Goal: Find specific page/section: Find specific page/section

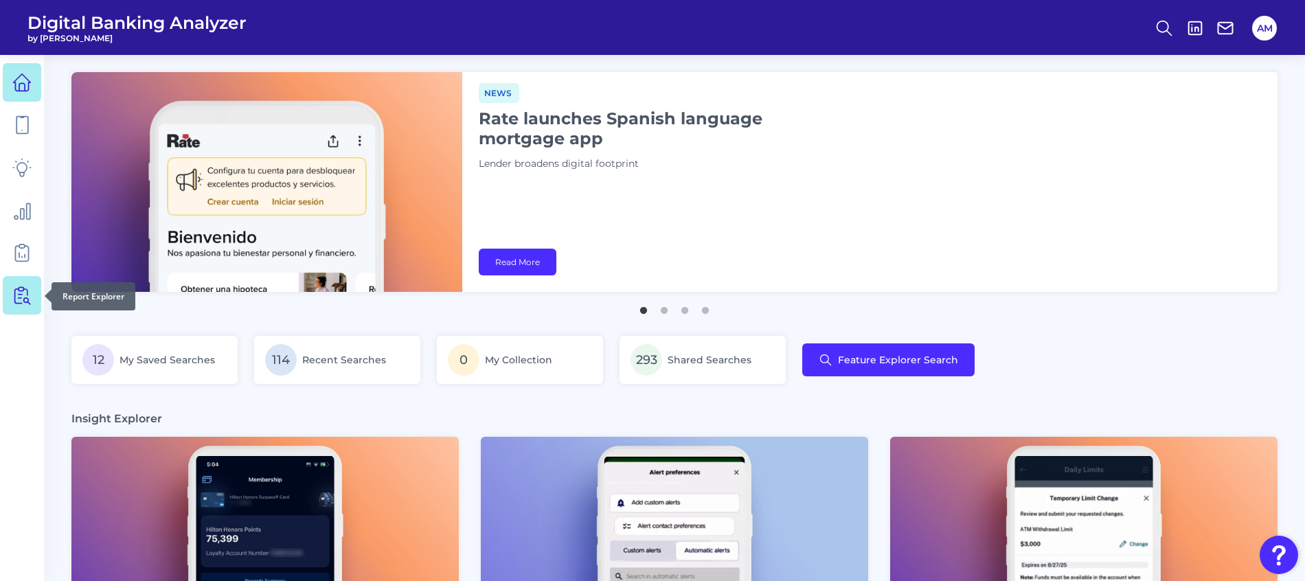
click at [12, 302] on icon at bounding box center [21, 295] width 19 height 19
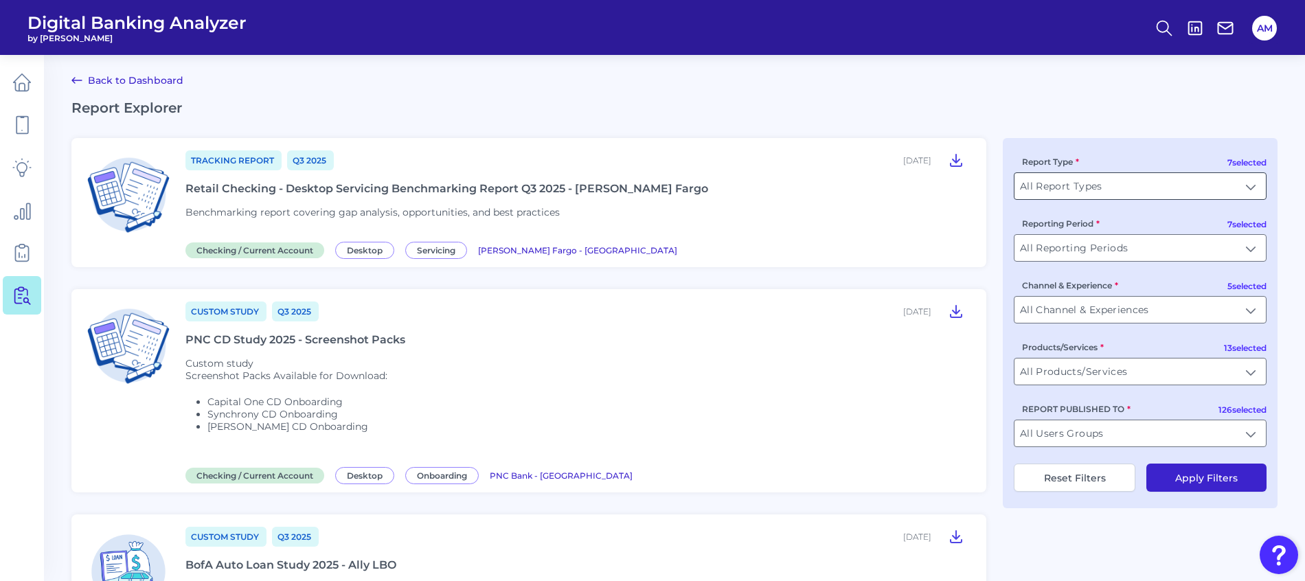
click at [1223, 174] on input "All Report Types" at bounding box center [1139, 186] width 251 height 26
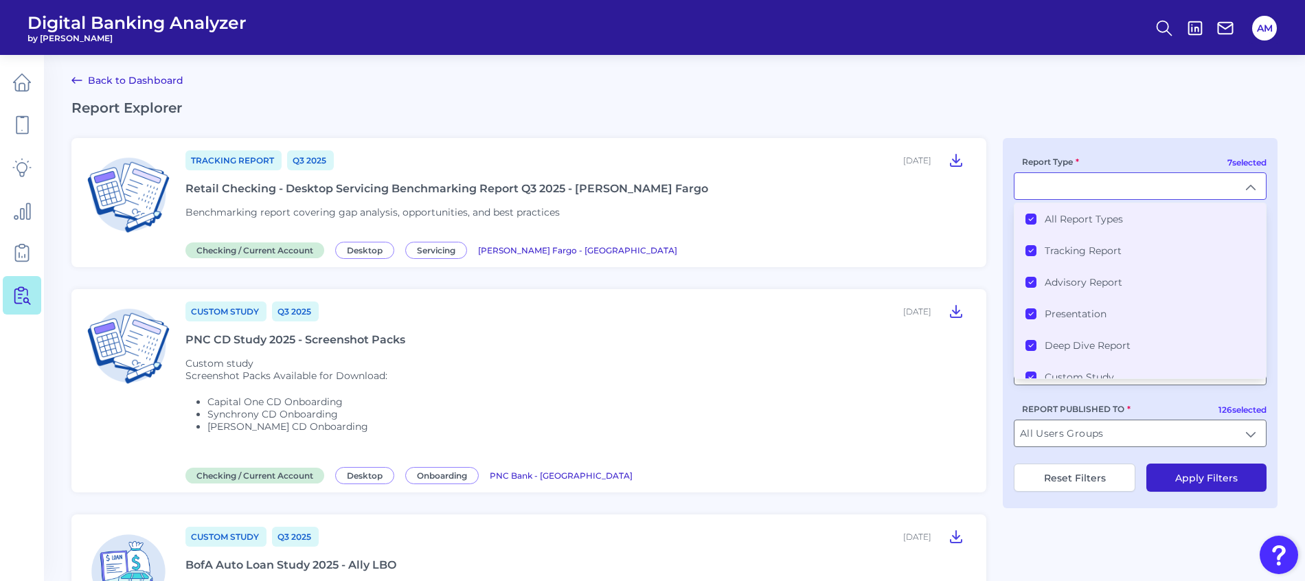
type input "All Report Types"
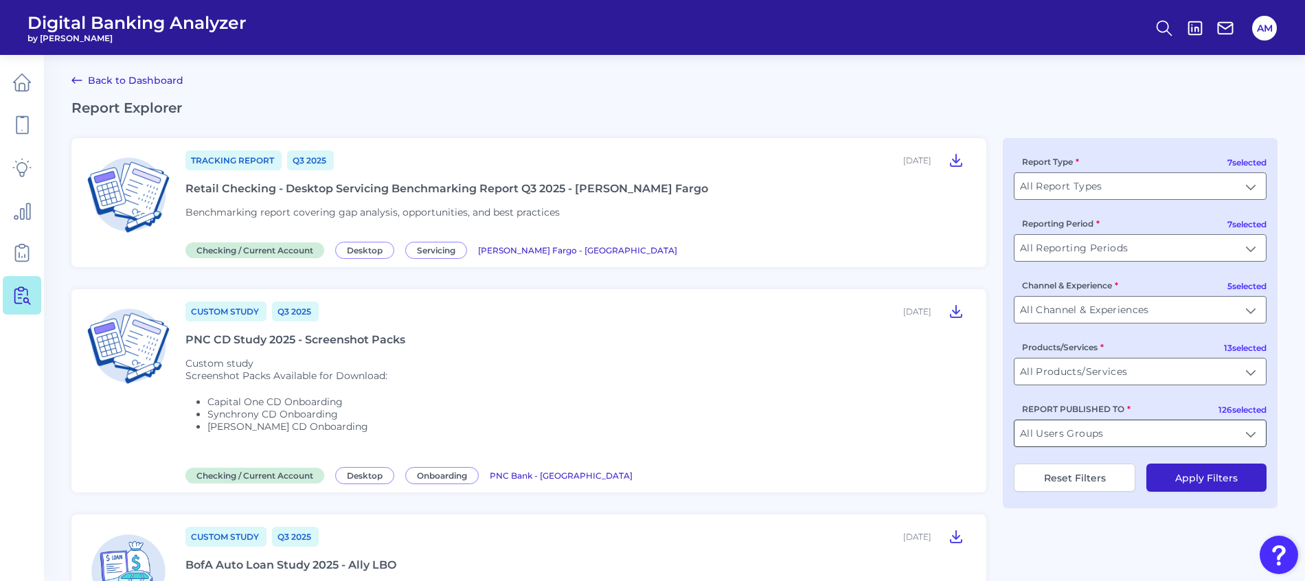
click at [1205, 444] on input "All Users Groups" at bounding box center [1139, 433] width 251 height 26
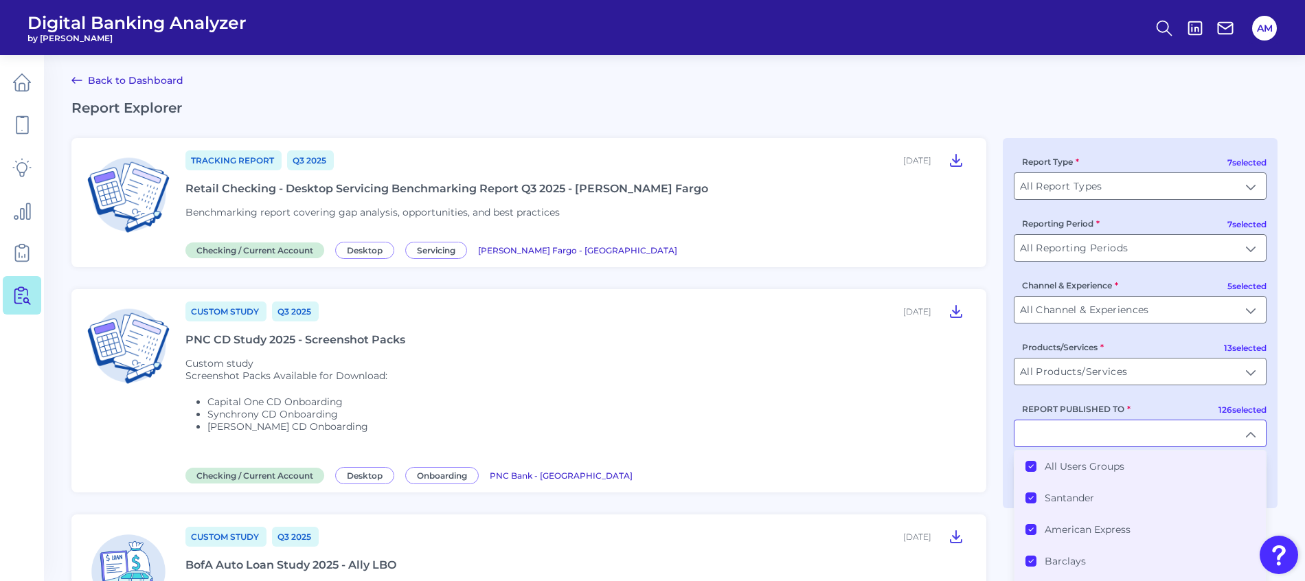
click at [1026, 466] on Groups "All Users Groups" at bounding box center [1030, 466] width 11 height 11
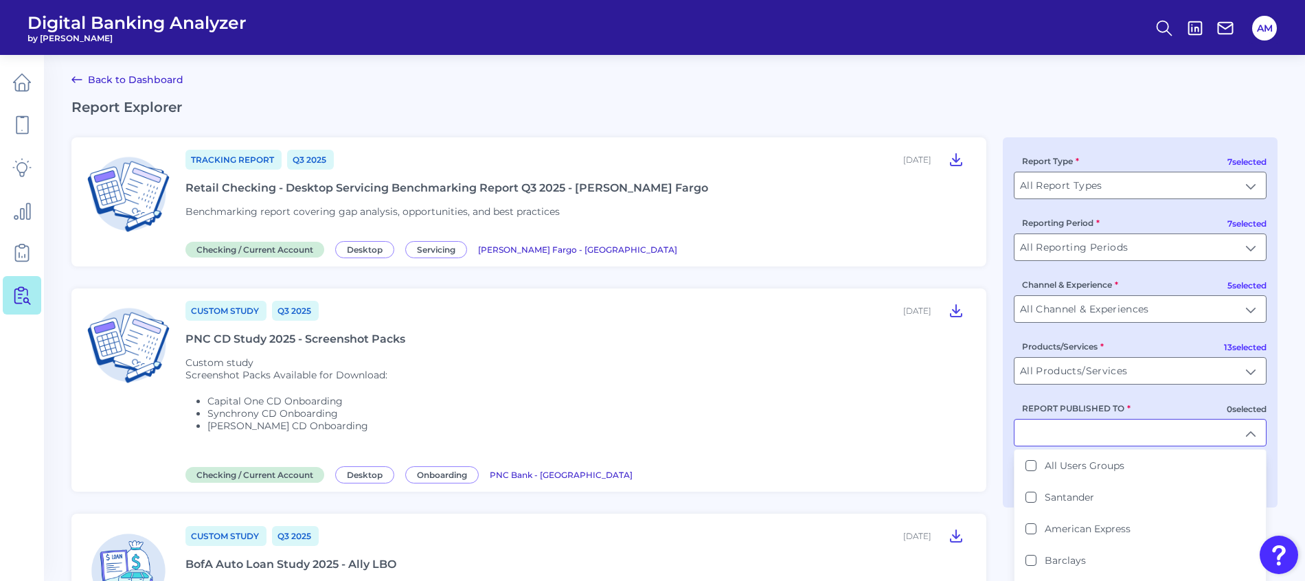
click at [1075, 432] on input "REPORT PUBLISHED TO" at bounding box center [1139, 433] width 251 height 26
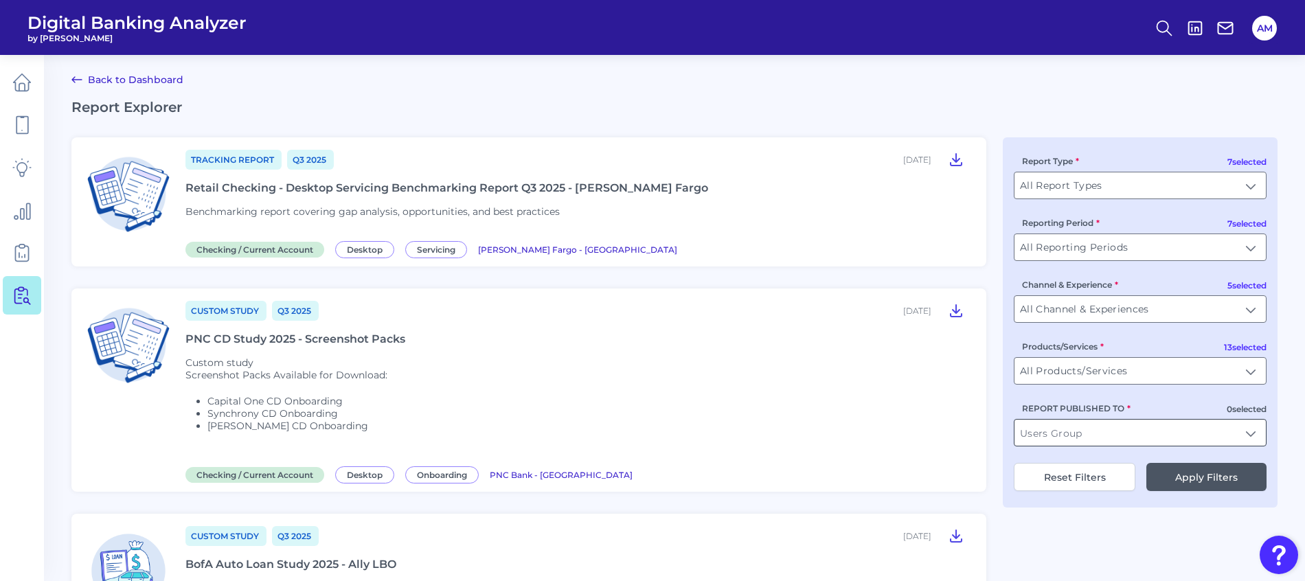
click at [1097, 432] on input "REPORT PUBLISHED TO" at bounding box center [1139, 433] width 251 height 26
drag, startPoint x: 1027, startPoint y: 467, endPoint x: 1063, endPoint y: 505, distance: 52.0
click at [1028, 467] on button "USAA" at bounding box center [1030, 465] width 11 height 11
type input "USAA"
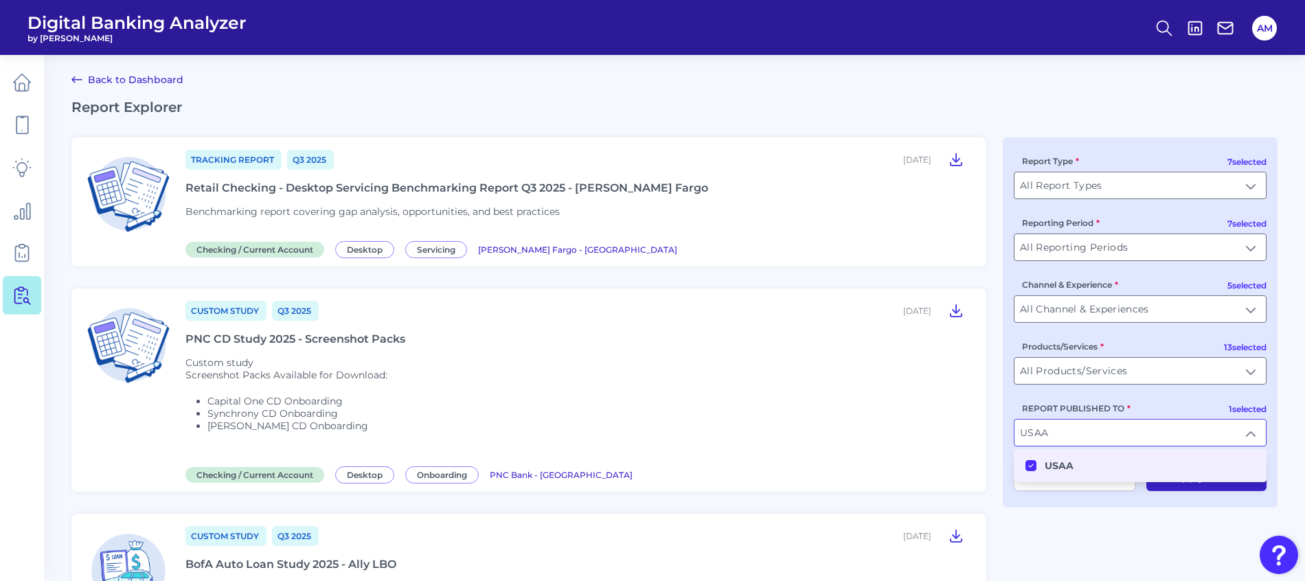
scroll to position [1, 0]
drag, startPoint x: 1079, startPoint y: 523, endPoint x: 1174, endPoint y: 499, distance: 98.6
click at [1210, 472] on button "Apply Filters" at bounding box center [1206, 476] width 120 height 28
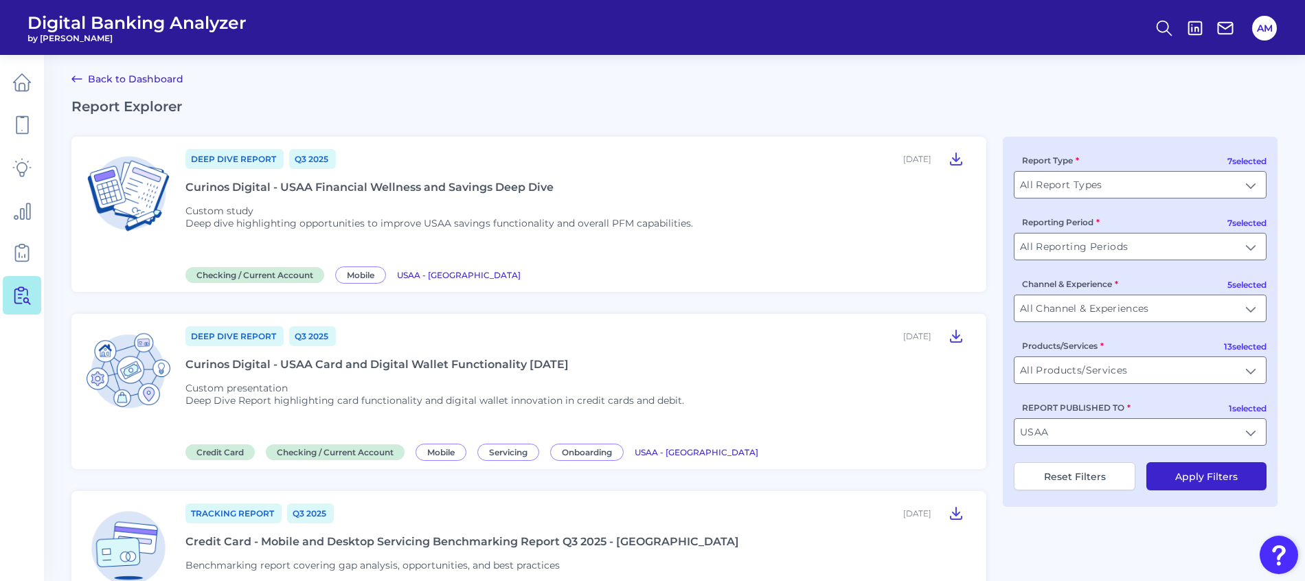
scroll to position [104, 0]
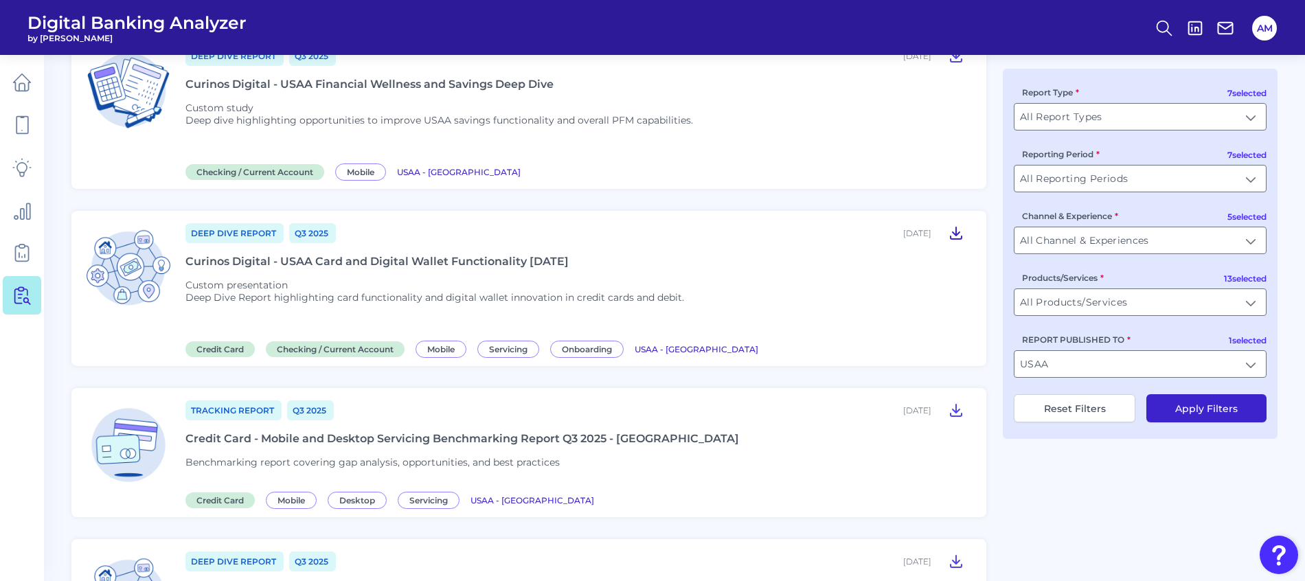
click at [955, 234] on icon at bounding box center [955, 233] width 11 height 12
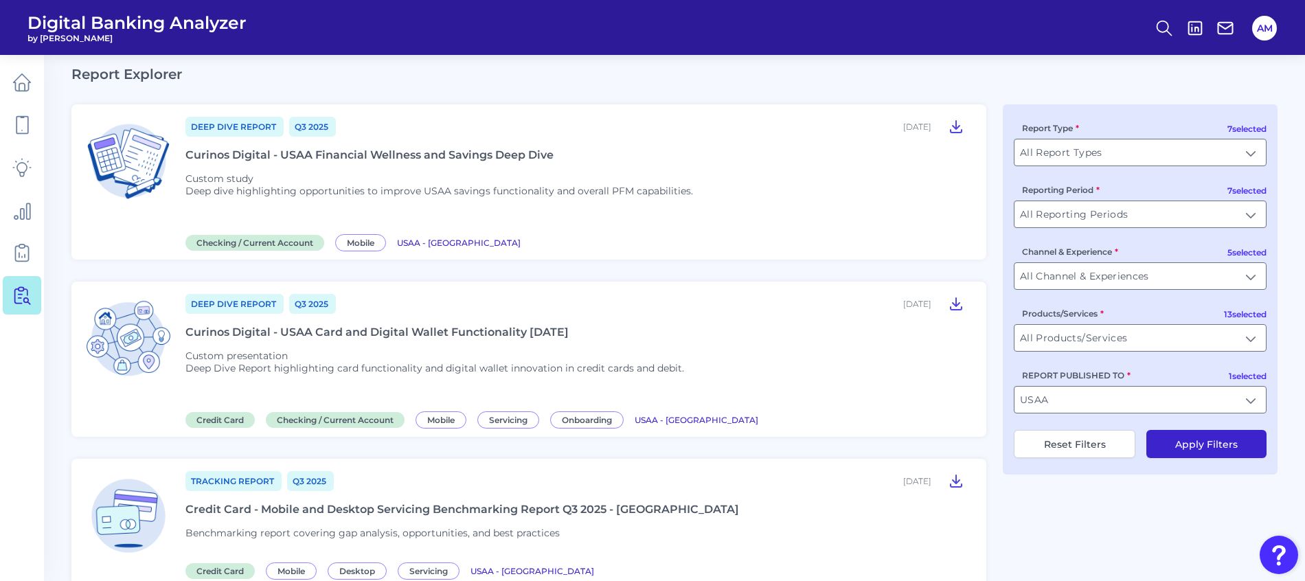
scroll to position [0, 0]
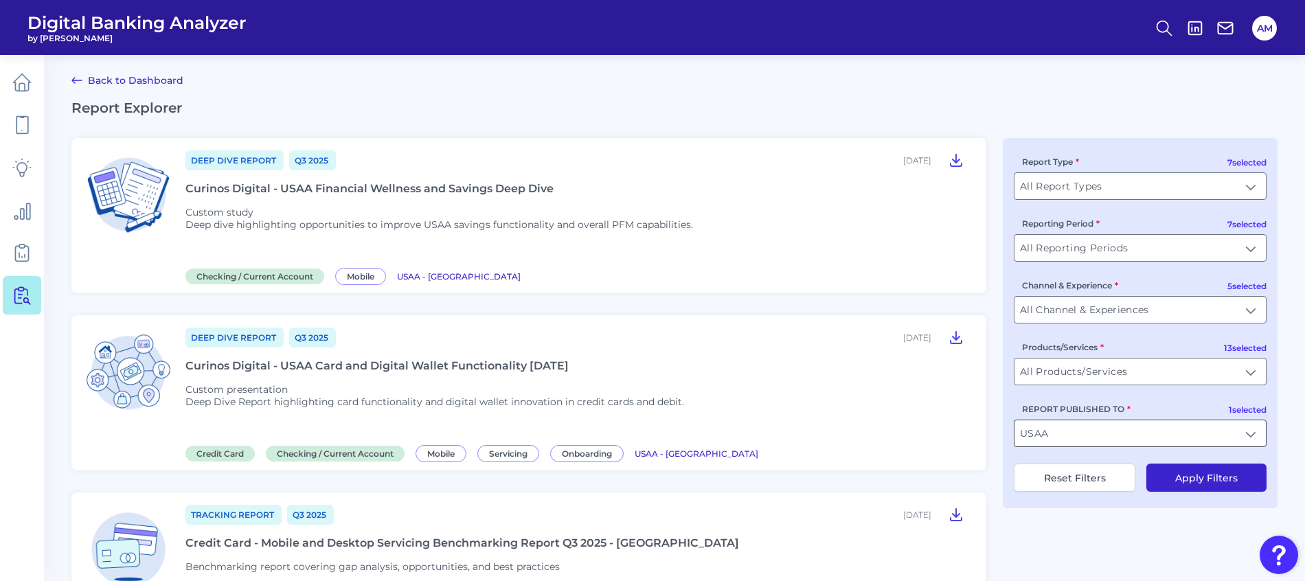
click at [1111, 429] on input "USAA" at bounding box center [1139, 433] width 251 height 26
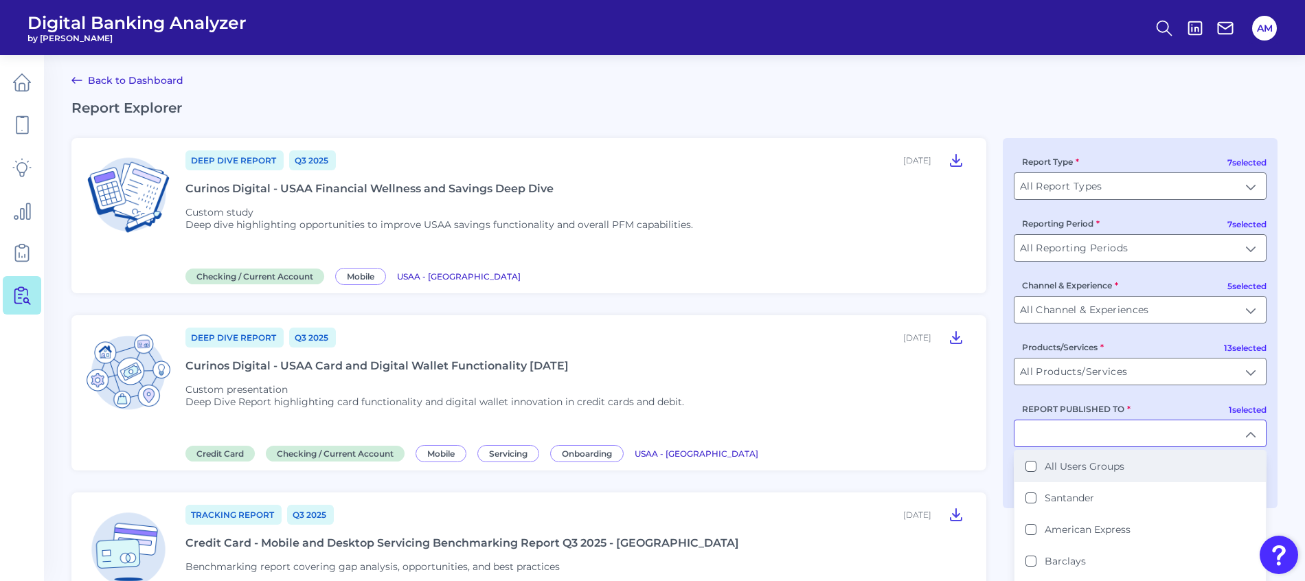
click at [1035, 466] on Groups "All Users Groups" at bounding box center [1030, 466] width 11 height 11
type input "All Users Groups"
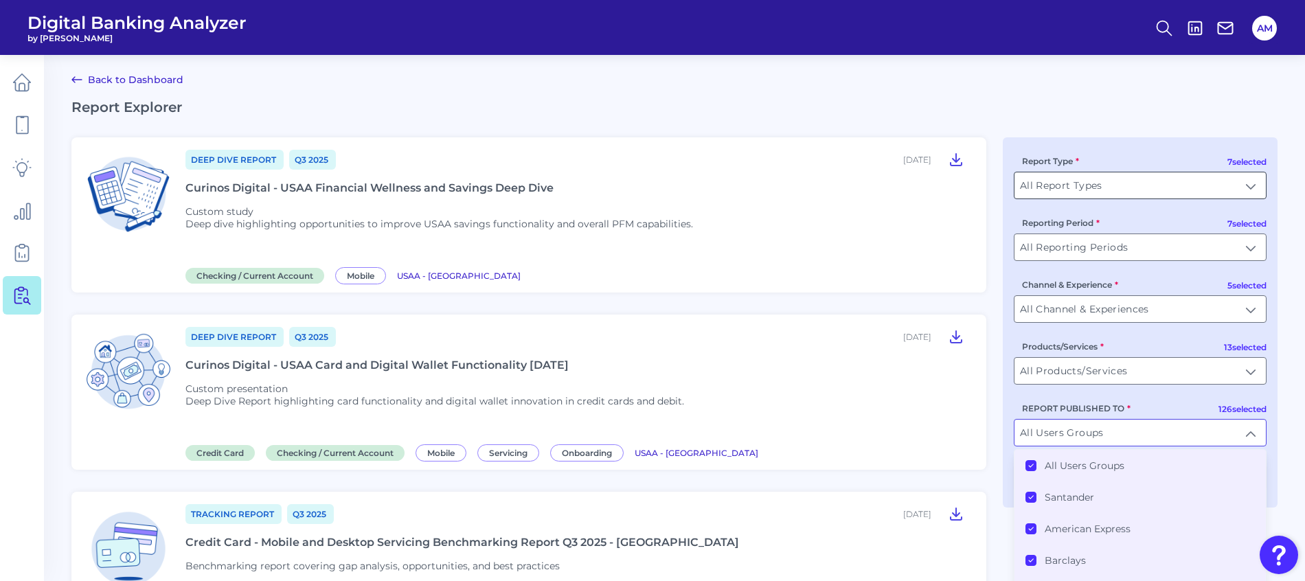
click at [1210, 179] on input "All Report Types" at bounding box center [1139, 185] width 251 height 26
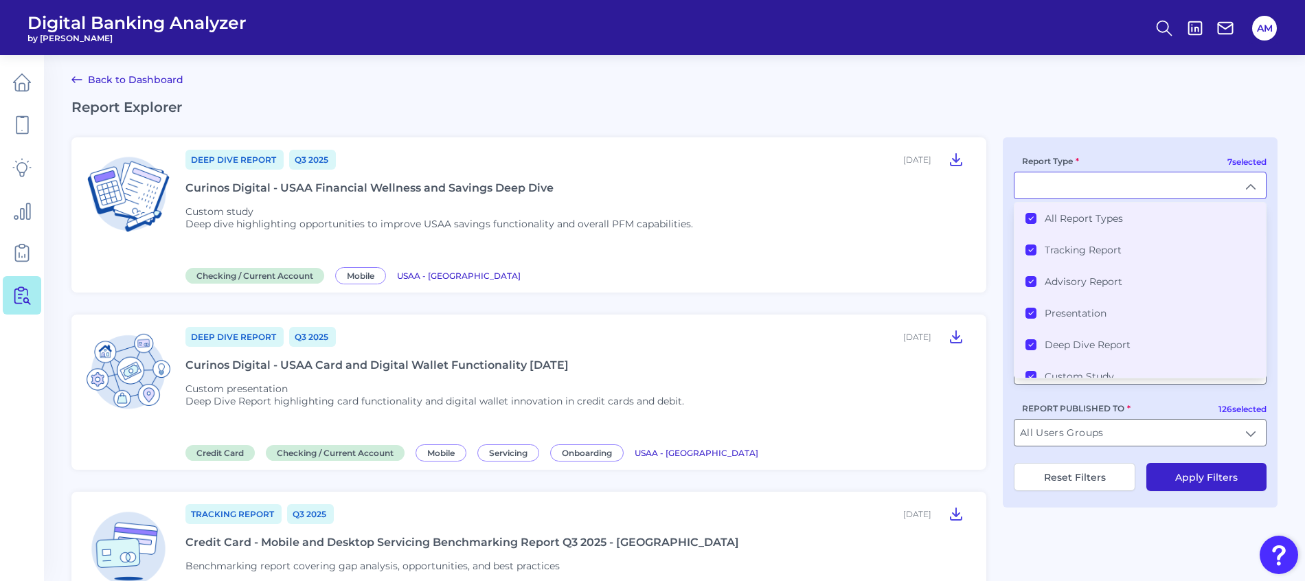
click at [1030, 218] on icon at bounding box center [1030, 218] width 7 height 7
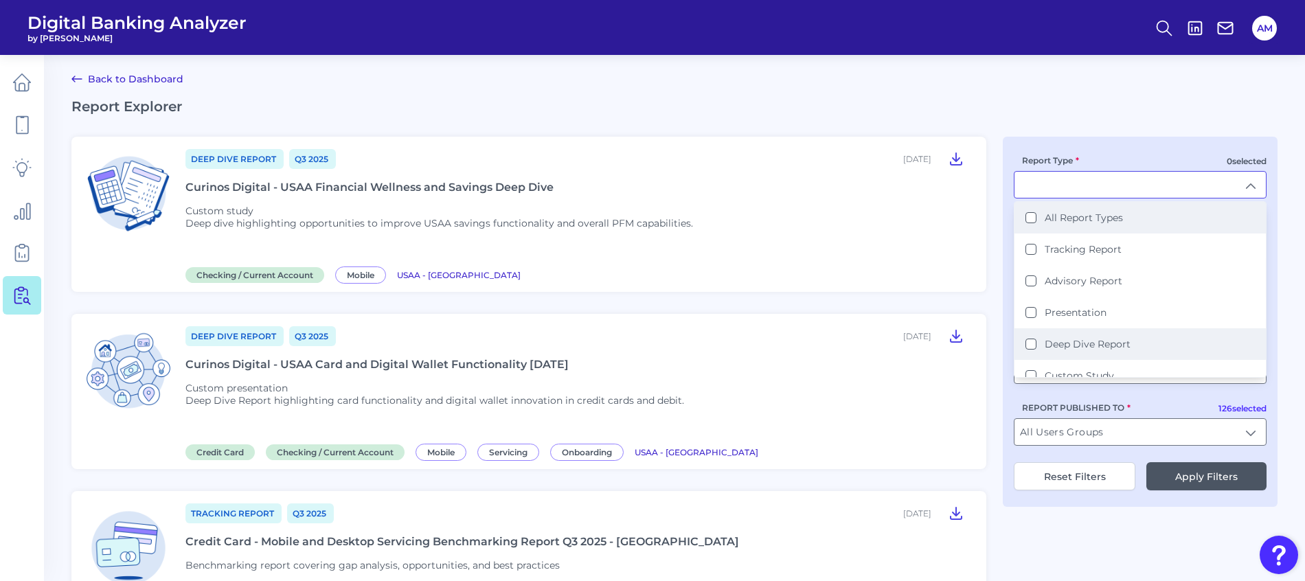
click at [1028, 339] on Report "Deep Dive Report" at bounding box center [1030, 344] width 11 height 11
type input "Deep Dive Report"
click at [1185, 476] on button "Apply Filters" at bounding box center [1206, 475] width 120 height 28
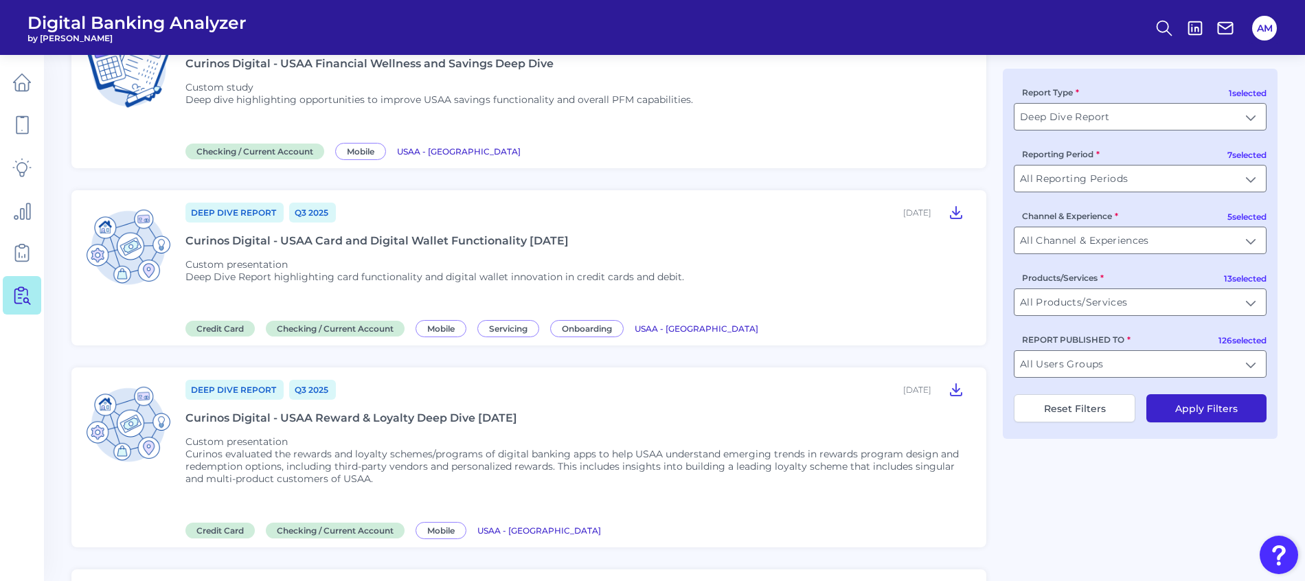
scroll to position [517, 0]
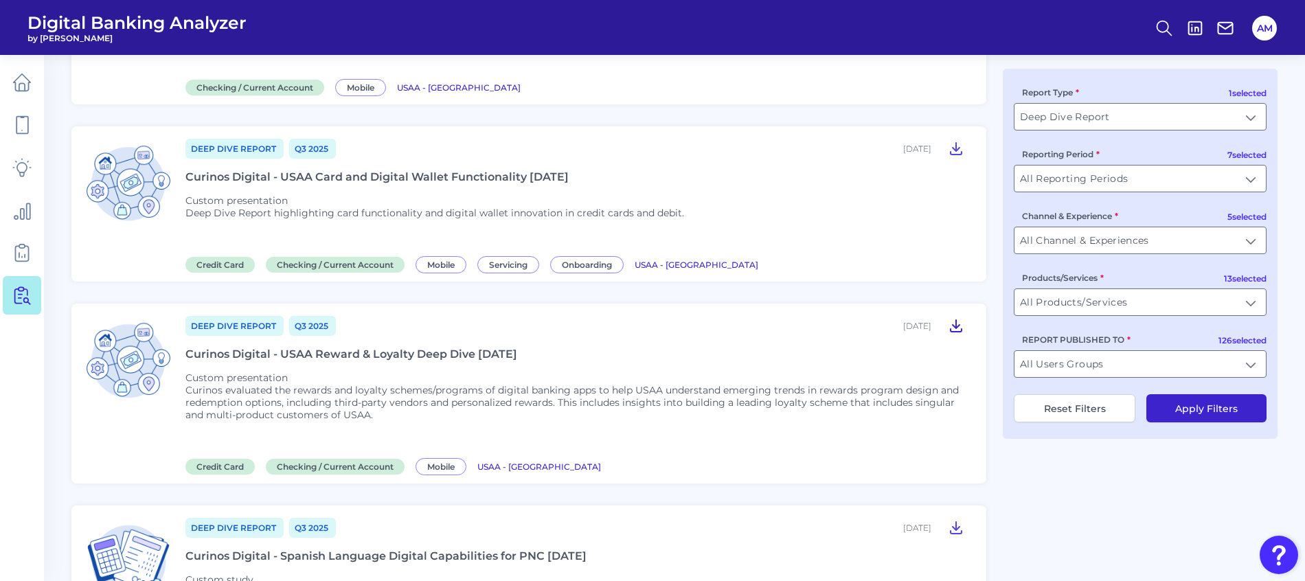
click at [954, 326] on icon at bounding box center [955, 326] width 11 height 12
